Goal: Information Seeking & Learning: Learn about a topic

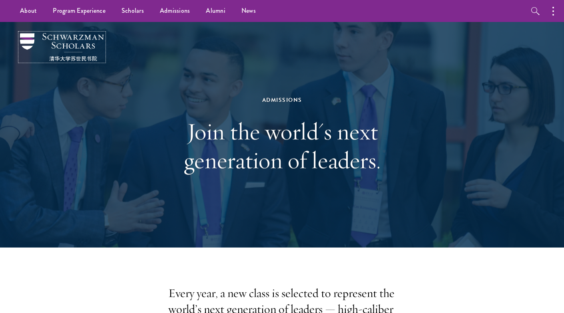
click at [67, 41] on img at bounding box center [62, 47] width 84 height 28
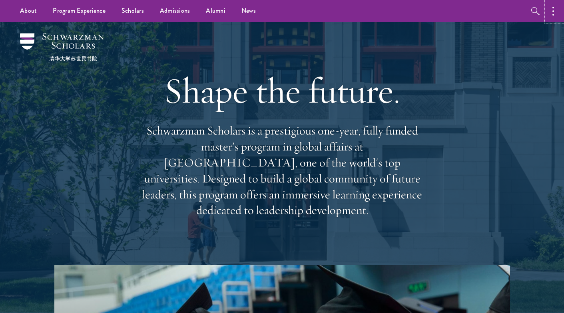
click at [557, 6] on button "button" at bounding box center [556, 11] width 18 height 22
click at [476, 14] on button "button" at bounding box center [470, 11] width 18 height 22
